Goal: Entertainment & Leisure: Consume media (video, audio)

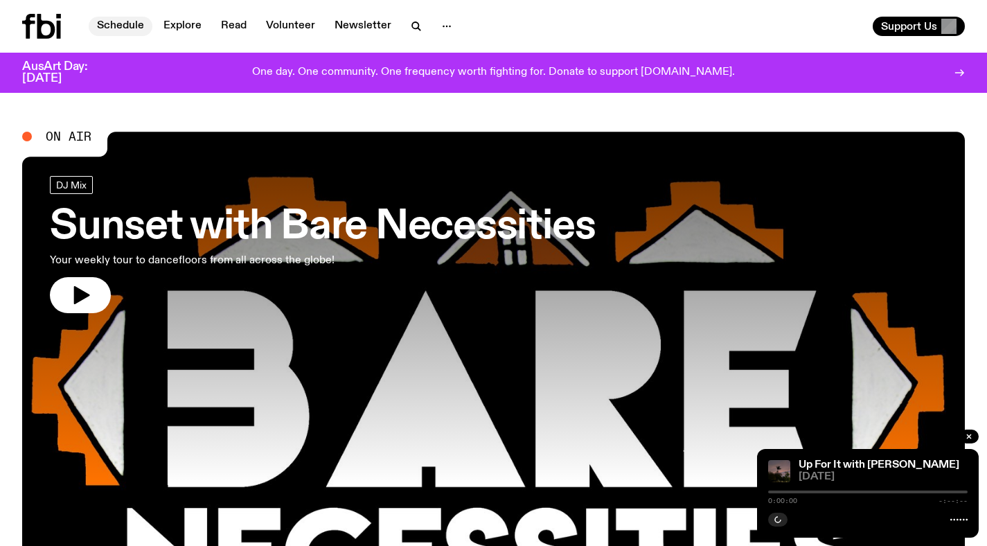
click at [113, 27] on link "Schedule" at bounding box center [121, 26] width 64 height 19
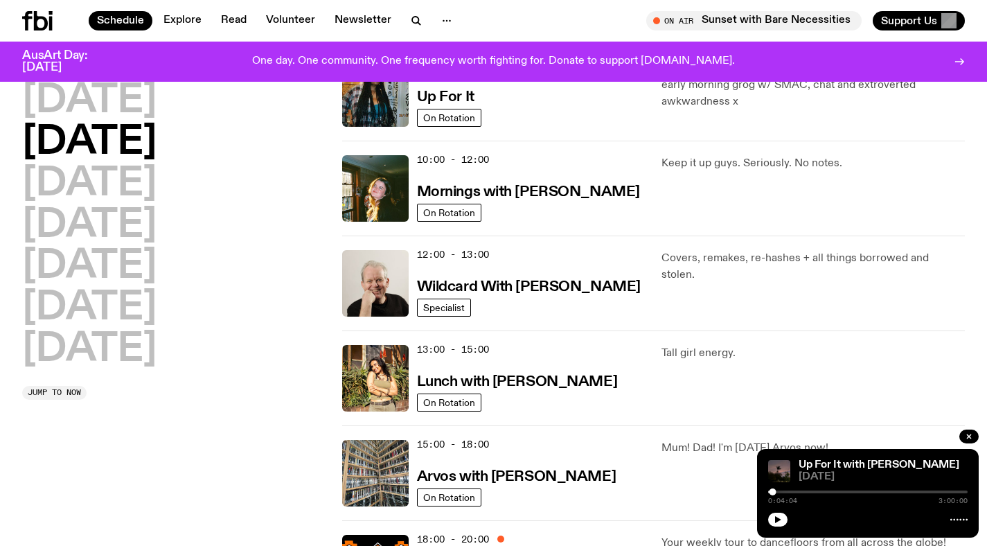
scroll to position [215, 0]
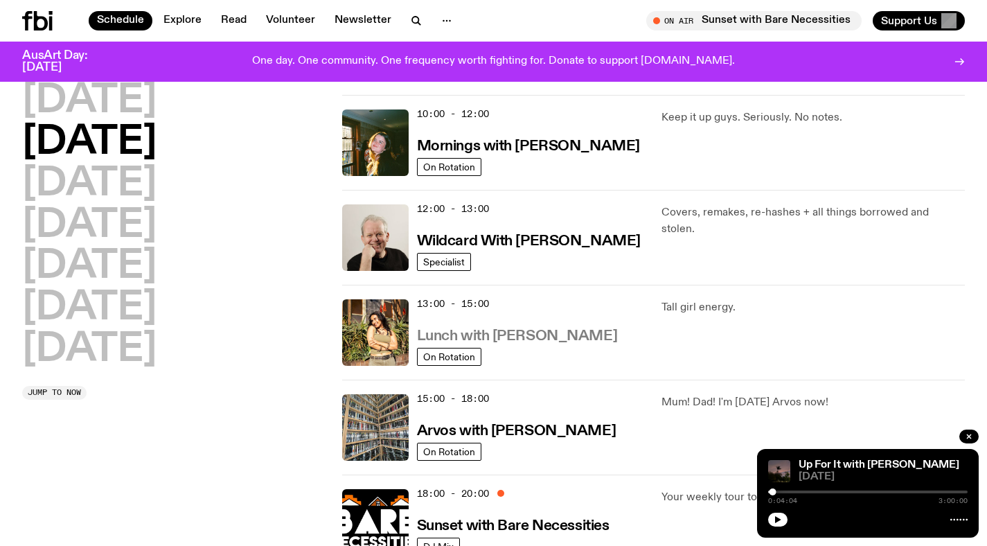
click at [521, 336] on h3 "Lunch with [PERSON_NAME]" at bounding box center [517, 336] width 200 height 15
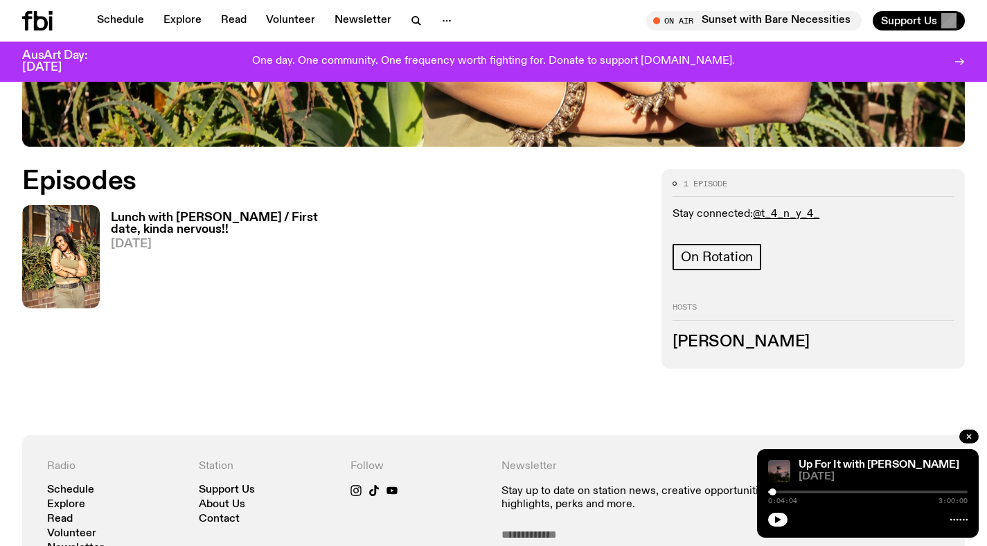
scroll to position [581, 0]
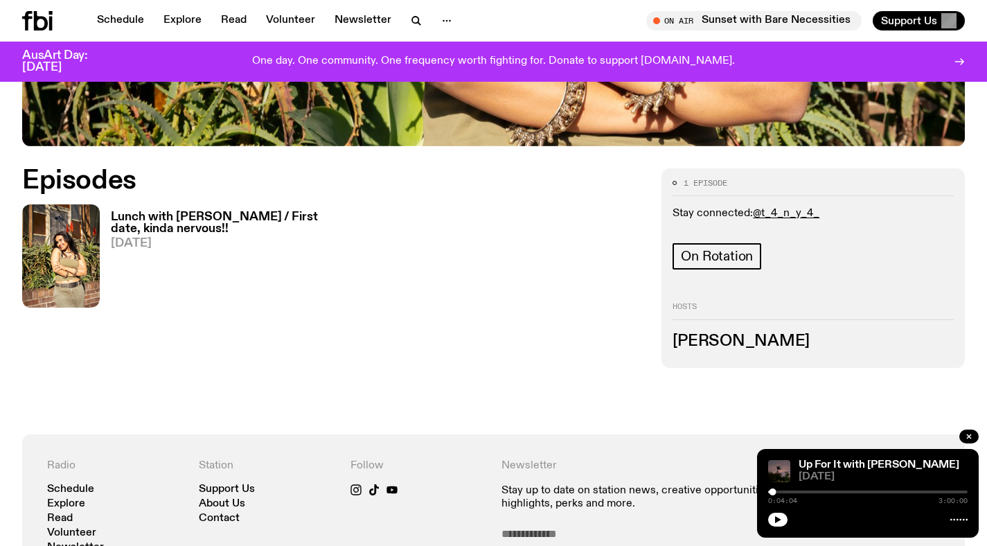
click at [246, 211] on h3 "Lunch with [PERSON_NAME] / First date, kinda nervous!!" at bounding box center [218, 223] width 215 height 24
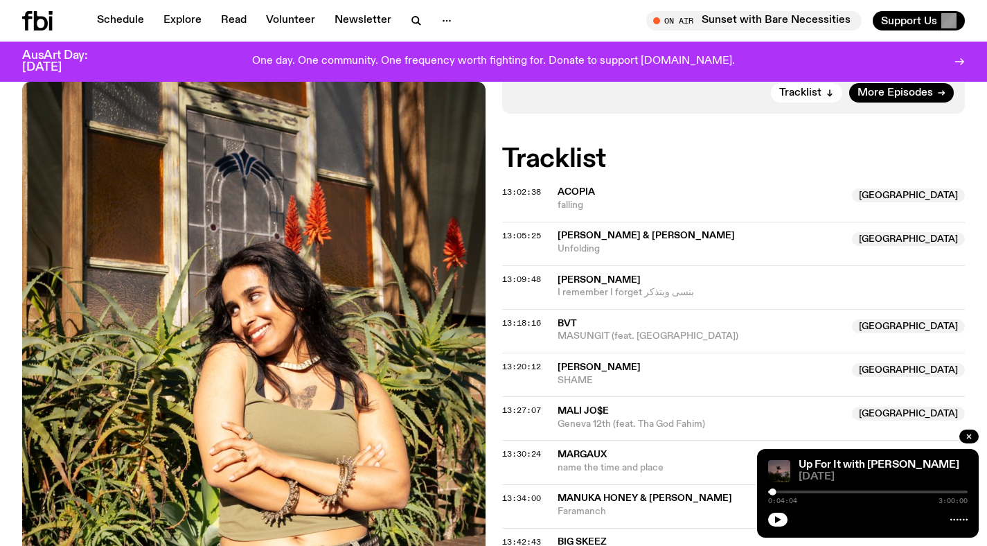
scroll to position [412, 0]
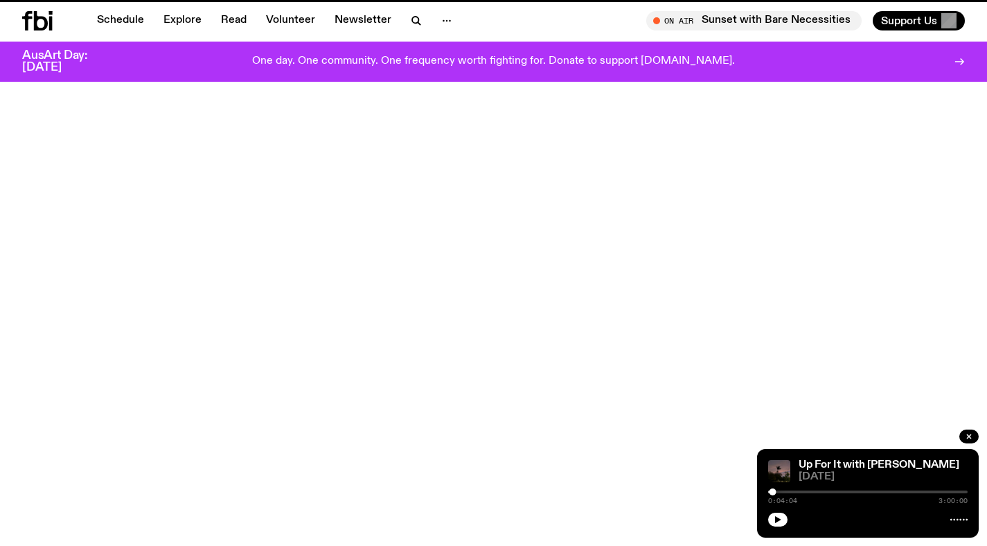
scroll to position [581, 0]
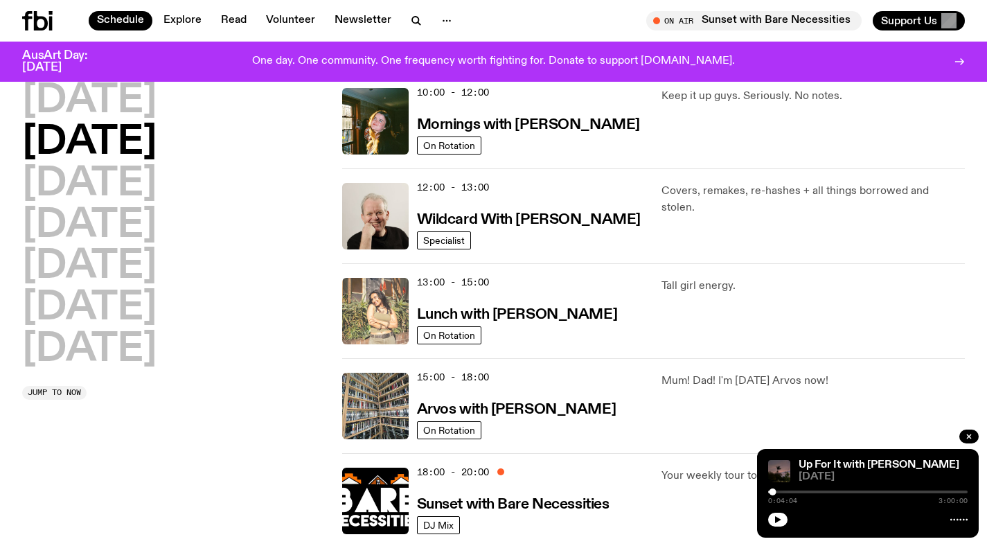
scroll to position [244, 0]
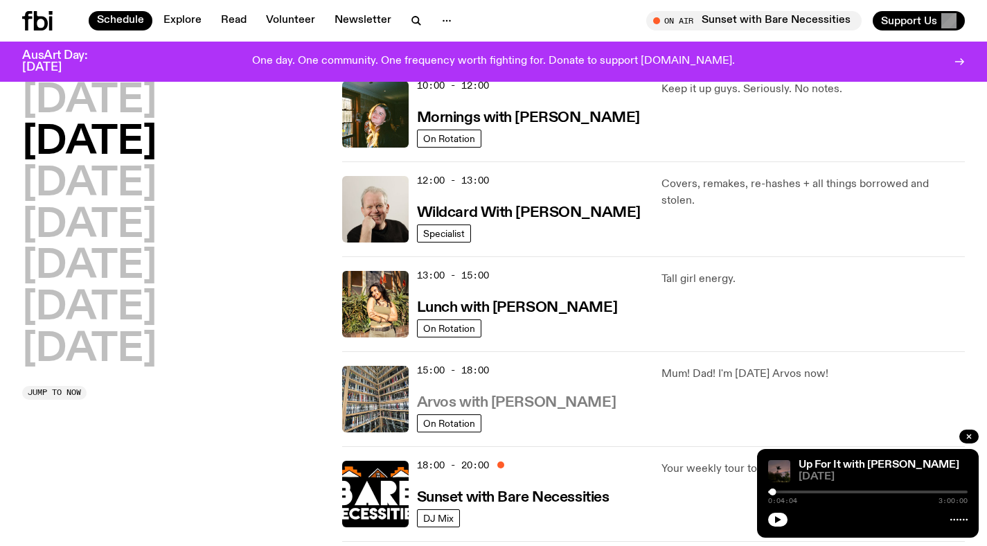
click at [521, 404] on h3 "Arvos with [PERSON_NAME]" at bounding box center [516, 402] width 199 height 15
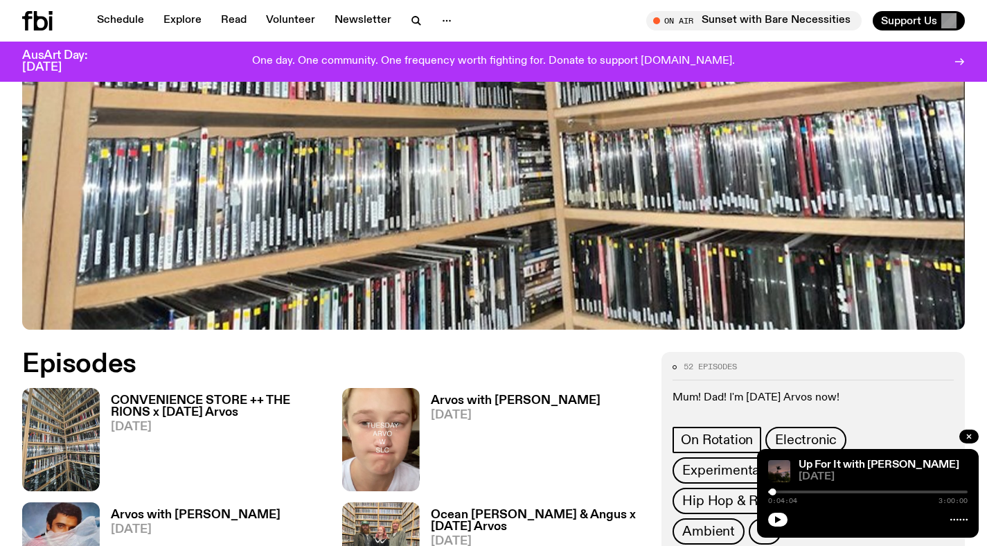
scroll to position [397, 0]
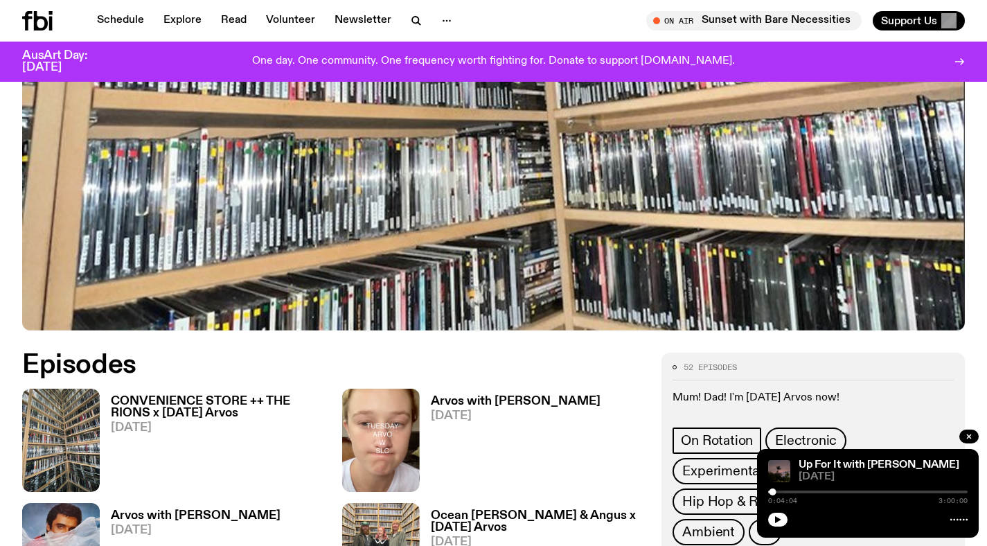
click at [168, 395] on h3 "CONVENIENCE STORE ++ THE RIONS x [DATE] Arvos" at bounding box center [218, 407] width 215 height 24
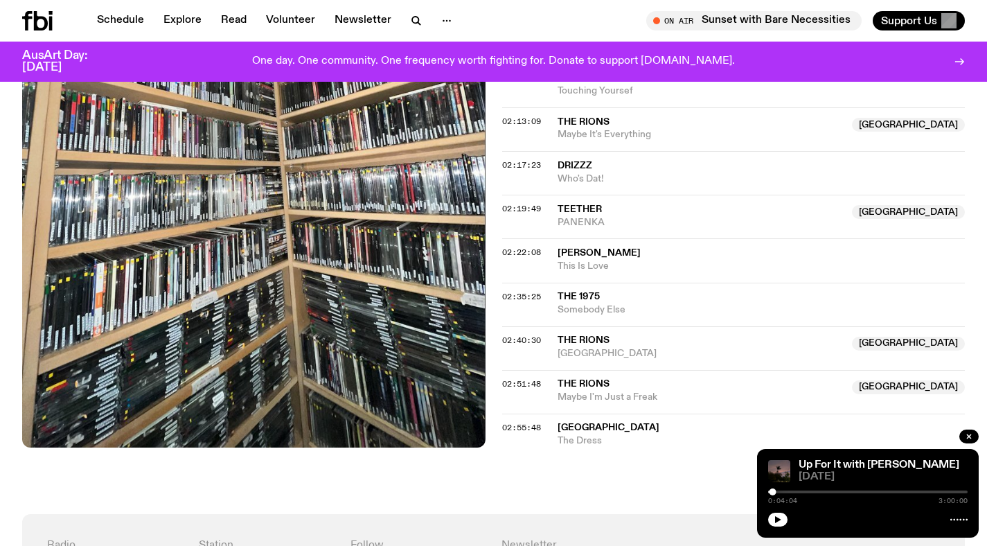
scroll to position [1678, 0]
